Goal: Task Accomplishment & Management: Manage account settings

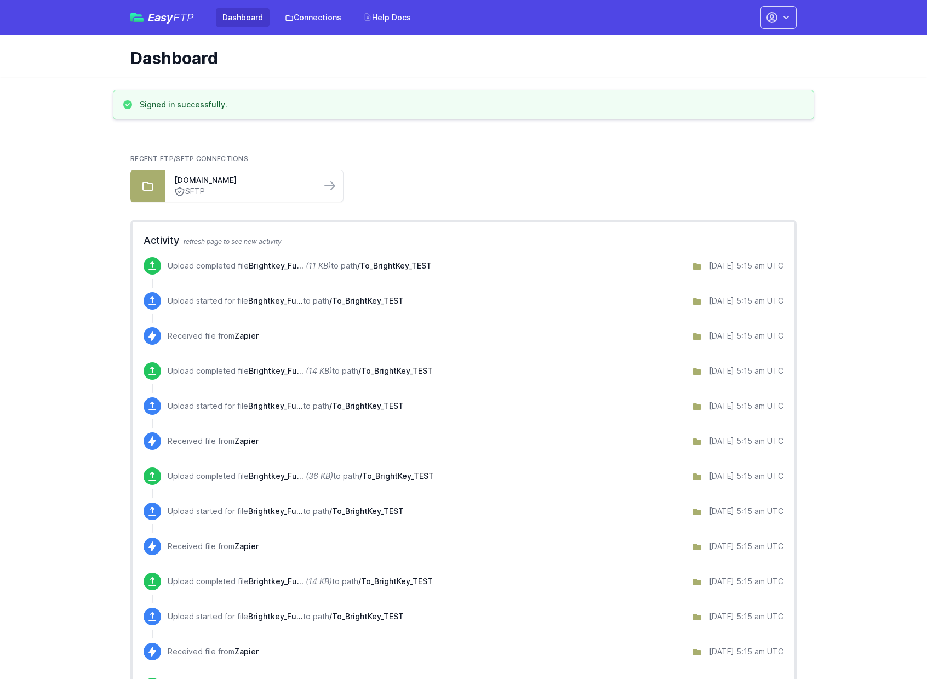
click at [715, 17] on div "Easy FTP Dashboard Connections Help Docs Account Settings Your Profile Contact …" at bounding box center [463, 17] width 701 height 35
click at [760, 18] on button "button" at bounding box center [778, 17] width 36 height 23
click at [691, 36] on link "Account Settings" at bounding box center [743, 46] width 105 height 20
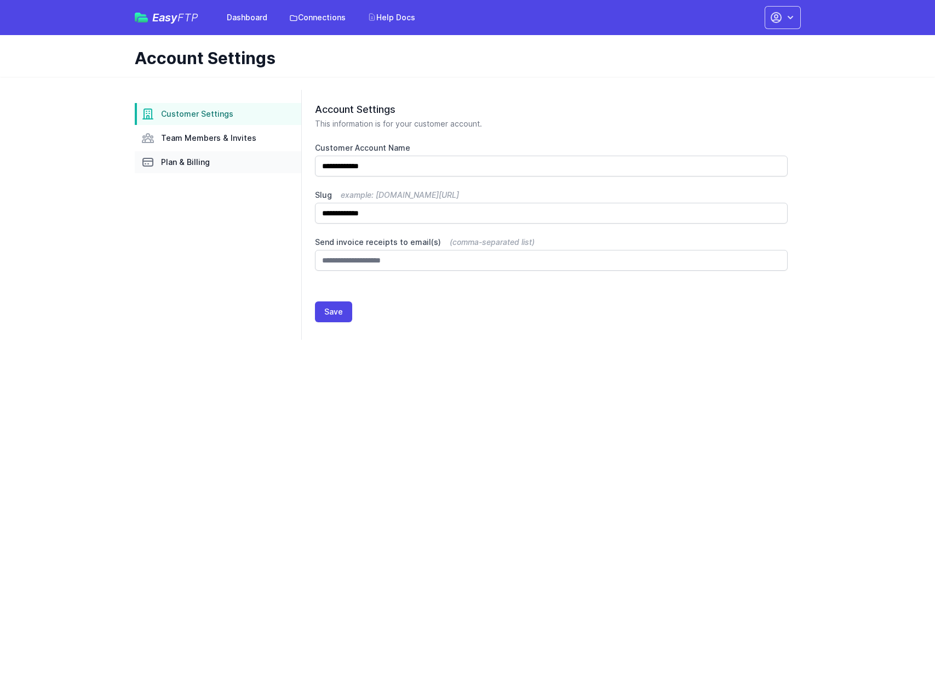
click at [210, 157] on span "Plan & Billing" at bounding box center [185, 162] width 49 height 11
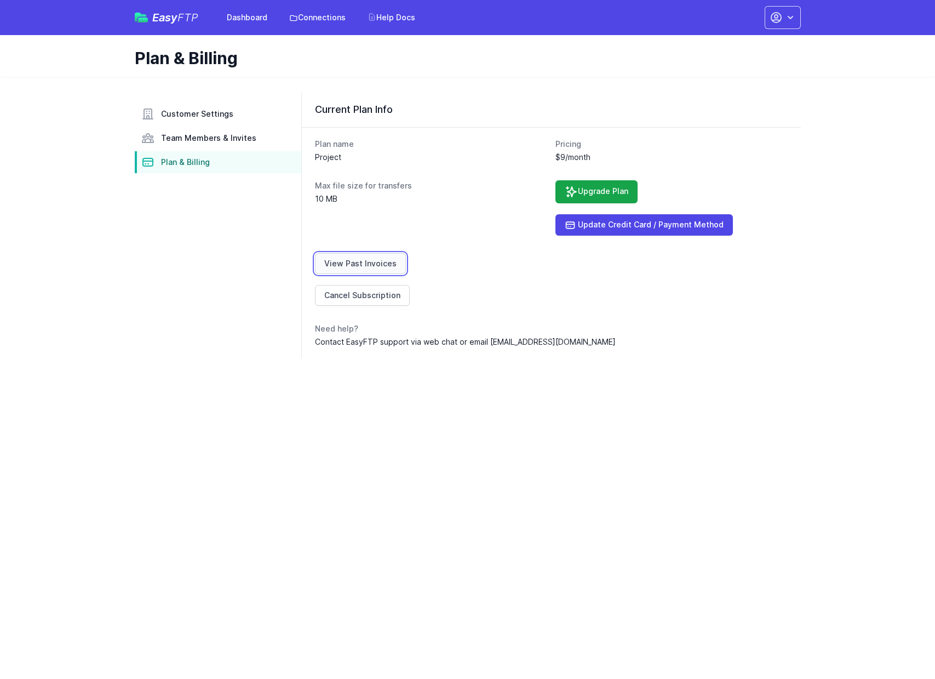
click at [400, 253] on link "View Past Invoices" at bounding box center [360, 263] width 91 height 21
